Goal: Use online tool/utility: Utilize a website feature to perform a specific function

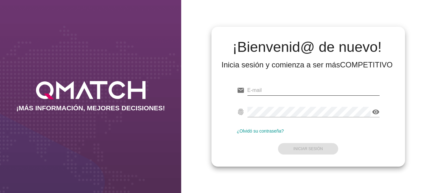
click at [258, 89] on input "email" at bounding box center [313, 90] width 132 height 10
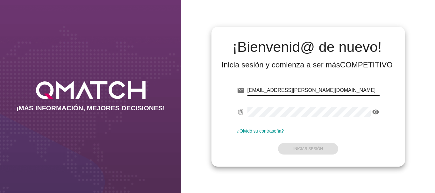
type input "[EMAIL_ADDRESS][PERSON_NAME][DOMAIN_NAME]"
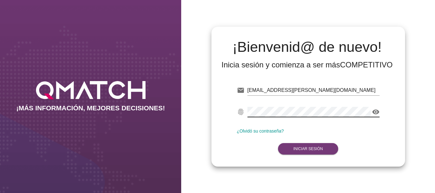
click at [311, 148] on strong "Iniciar Sesión" at bounding box center [308, 149] width 30 height 4
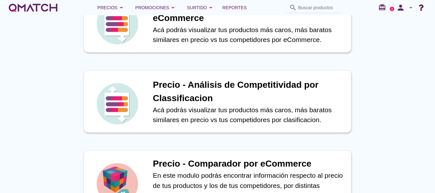
scroll to position [159, 0]
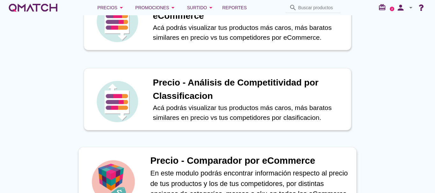
click at [220, 159] on h1 "Precio - Comparador por eCommerce" at bounding box center [249, 161] width 199 height 14
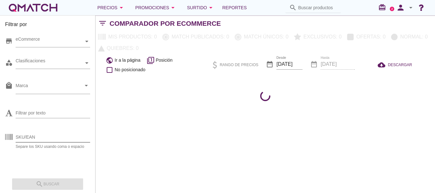
click at [35, 135] on input "SKU/EAN" at bounding box center [53, 137] width 75 height 10
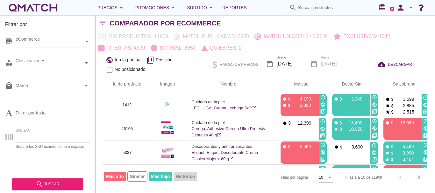
paste input "6701 89851"
click at [54, 184] on div "search buscar" at bounding box center [47, 185] width 61 height 8
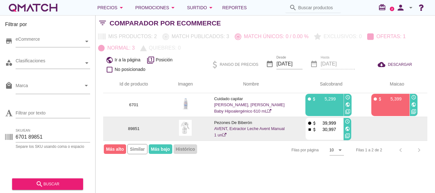
click at [347, 129] on icon "public" at bounding box center [347, 128] width 5 height 5
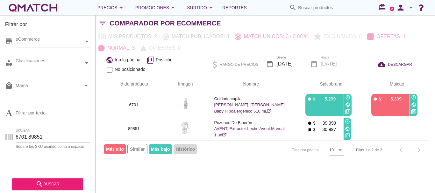
drag, startPoint x: 55, startPoint y: 139, endPoint x: 5, endPoint y: 133, distance: 49.6
click at [6, 135] on div "SKU/EAN 6701 89851 Separe los SKU usando coma o espacio" at bounding box center [47, 138] width 85 height 20
paste input "95378"
type input "95378"
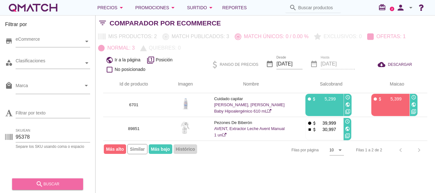
click at [51, 183] on div "search buscar" at bounding box center [47, 185] width 61 height 8
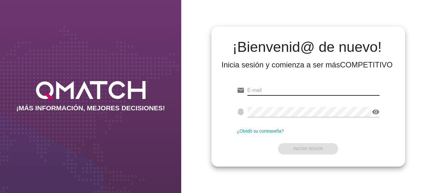
click at [267, 90] on input "email" at bounding box center [313, 90] width 132 height 10
type input "[EMAIL_ADDRESS][PERSON_NAME][DOMAIN_NAME]"
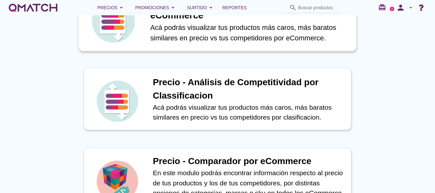
scroll to position [191, 0]
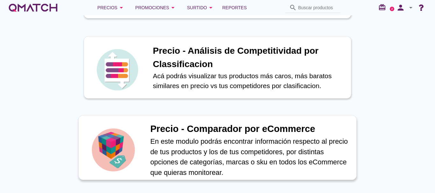
click at [225, 130] on h1 "Precio - Comparador por eCommerce" at bounding box center [249, 129] width 199 height 14
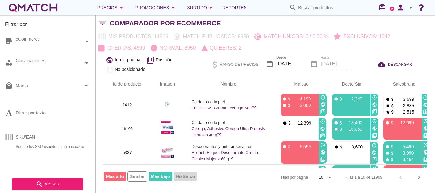
click at [37, 139] on input "SKU/EAN" at bounding box center [53, 137] width 75 height 10
type input "6701"
click at [53, 183] on div "search buscar" at bounding box center [47, 185] width 61 height 8
